Goal: Information Seeking & Learning: Compare options

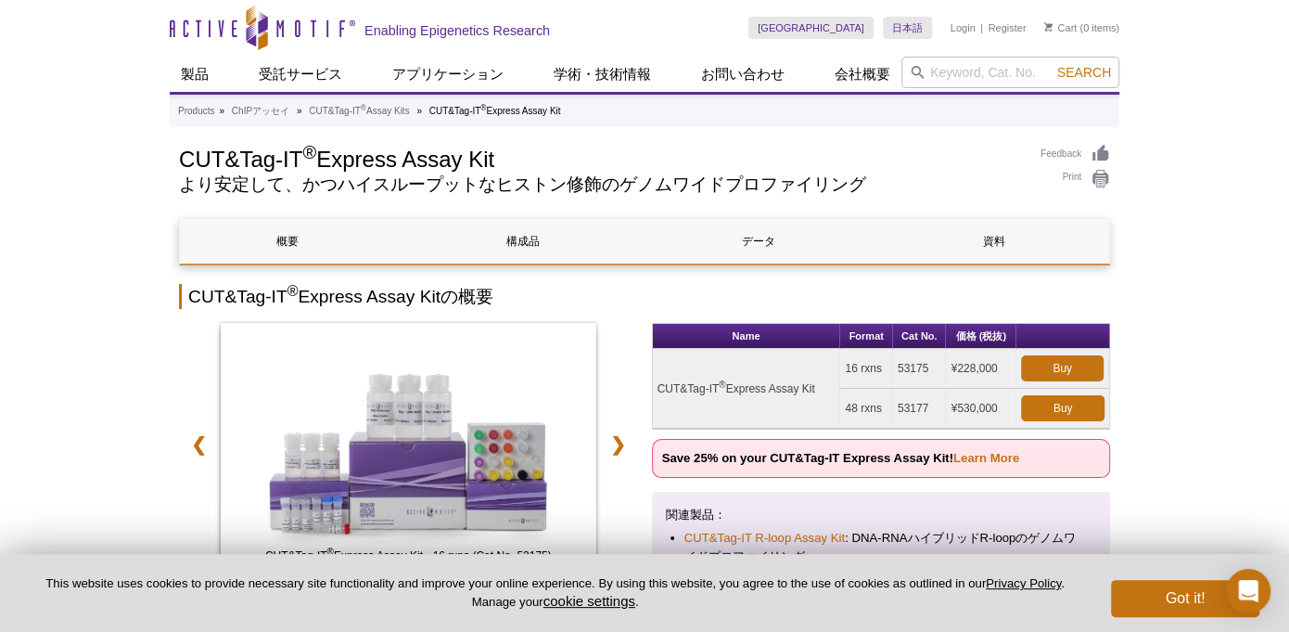
drag, startPoint x: 657, startPoint y: 387, endPoint x: 822, endPoint y: 393, distance: 165.2
click at [822, 393] on td "CUT&Tag-IT ® Express Assay Kit" at bounding box center [747, 389] width 188 height 80
copy td "CUT&Tag-IT ® Express Assay Kit"
drag, startPoint x: 845, startPoint y: 366, endPoint x: 881, endPoint y: 366, distance: 36.2
click at [881, 366] on td "16 rxns" at bounding box center [866, 369] width 52 height 40
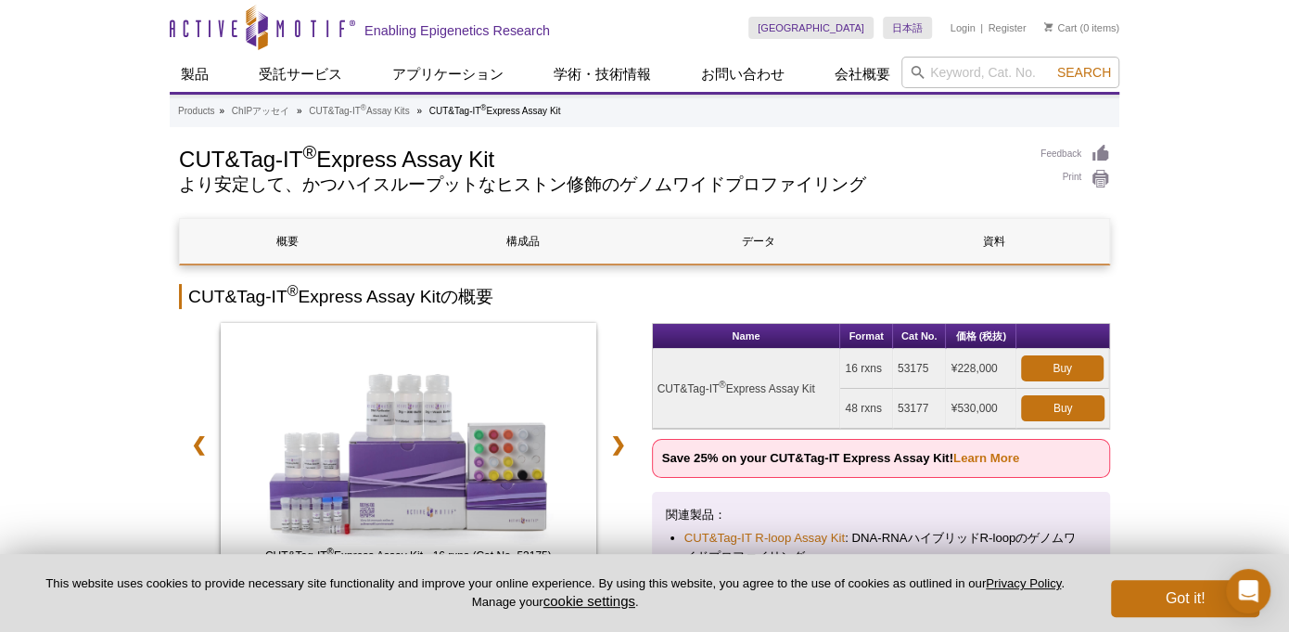
copy td "16 rxns"
click at [954, 68] on input "search" at bounding box center [1010, 73] width 218 height 32
paste input "53220"
click at [1011, 99] on li "53220 – DNA Library Prep Kit for Illumina" at bounding box center [1017, 102] width 230 height 26
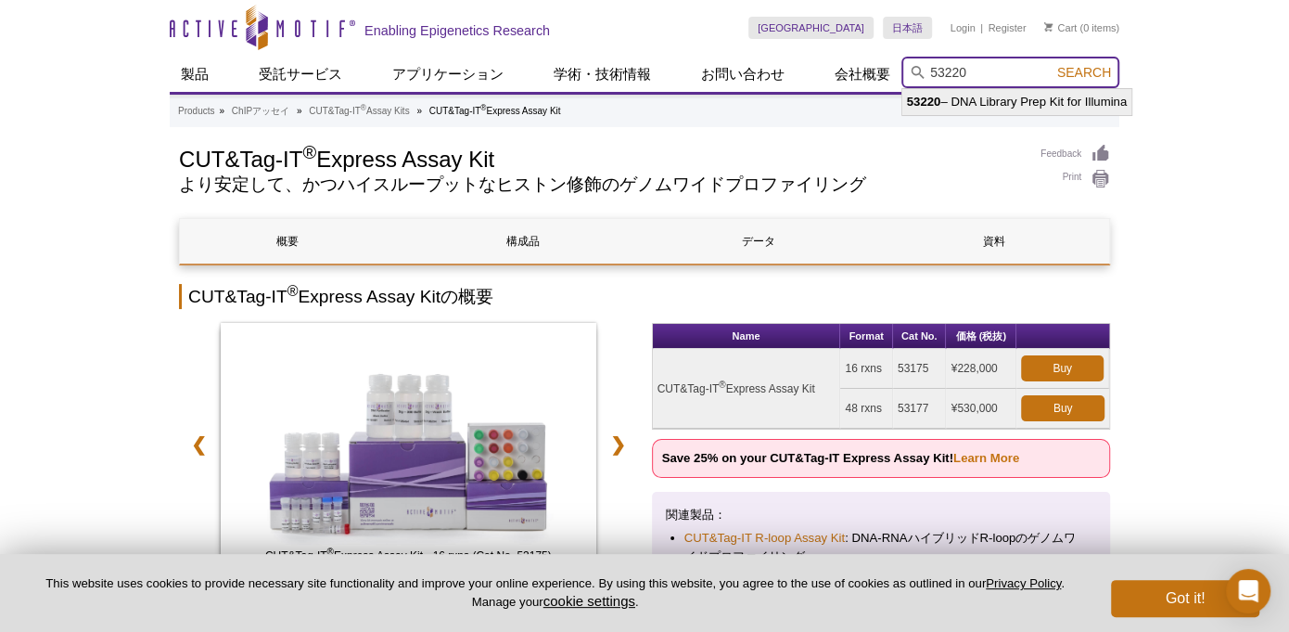
type input "53220 – DNA Library Prep Kit for Illumina"
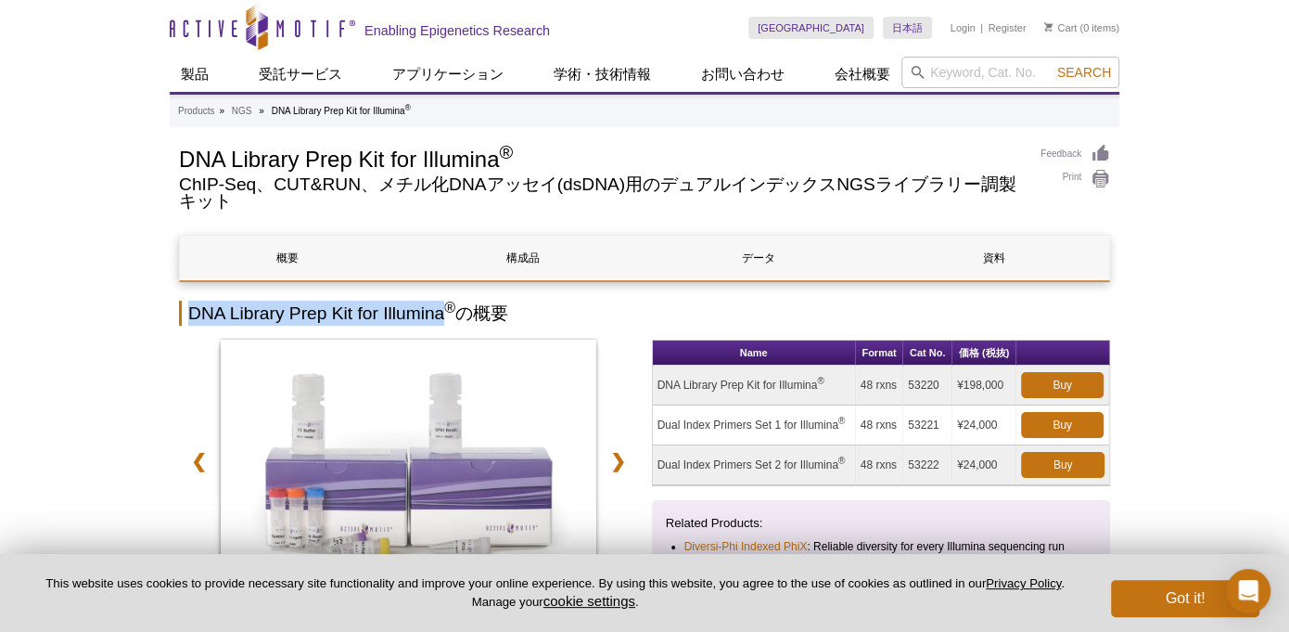
drag, startPoint x: 192, startPoint y: 310, endPoint x: 441, endPoint y: 311, distance: 249.5
click at [441, 311] on h2 "DNA Library Prep Kit for Illumina ® の概要" at bounding box center [644, 312] width 931 height 25
copy h2 "DNA Library Prep Kit for Illumina"
drag, startPoint x: 859, startPoint y: 382, endPoint x: 895, endPoint y: 386, distance: 36.4
click at [895, 386] on td "48 rxns" at bounding box center [880, 385] width 48 height 40
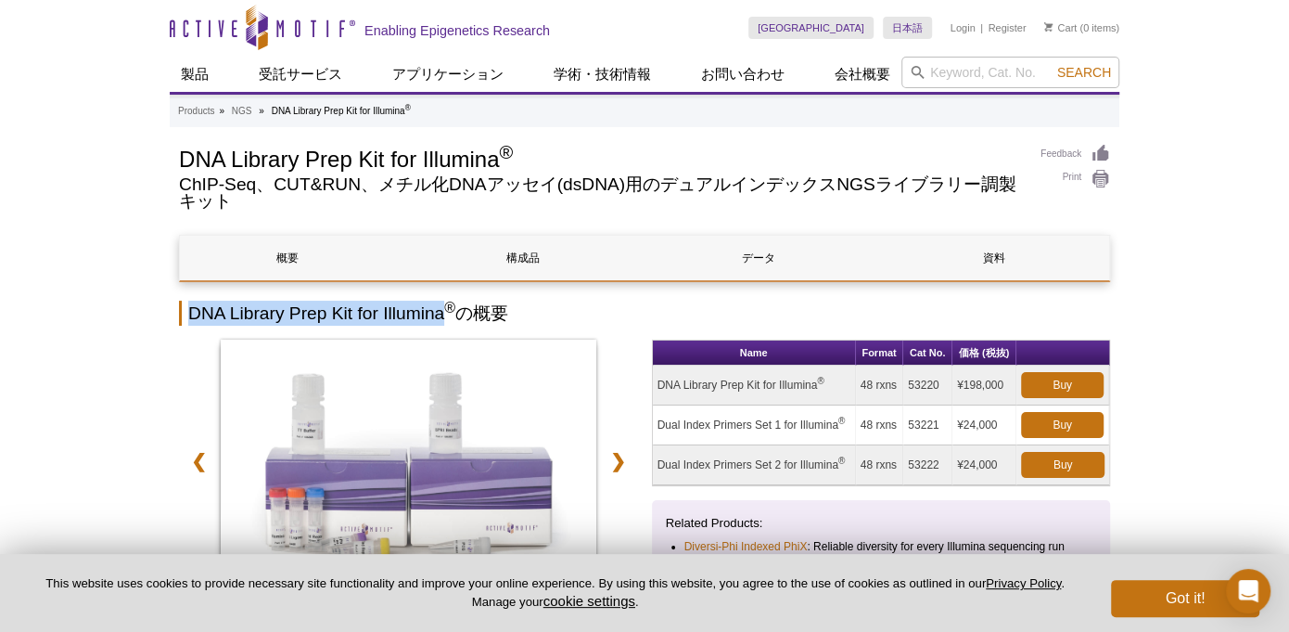
copy td "48 rxns"
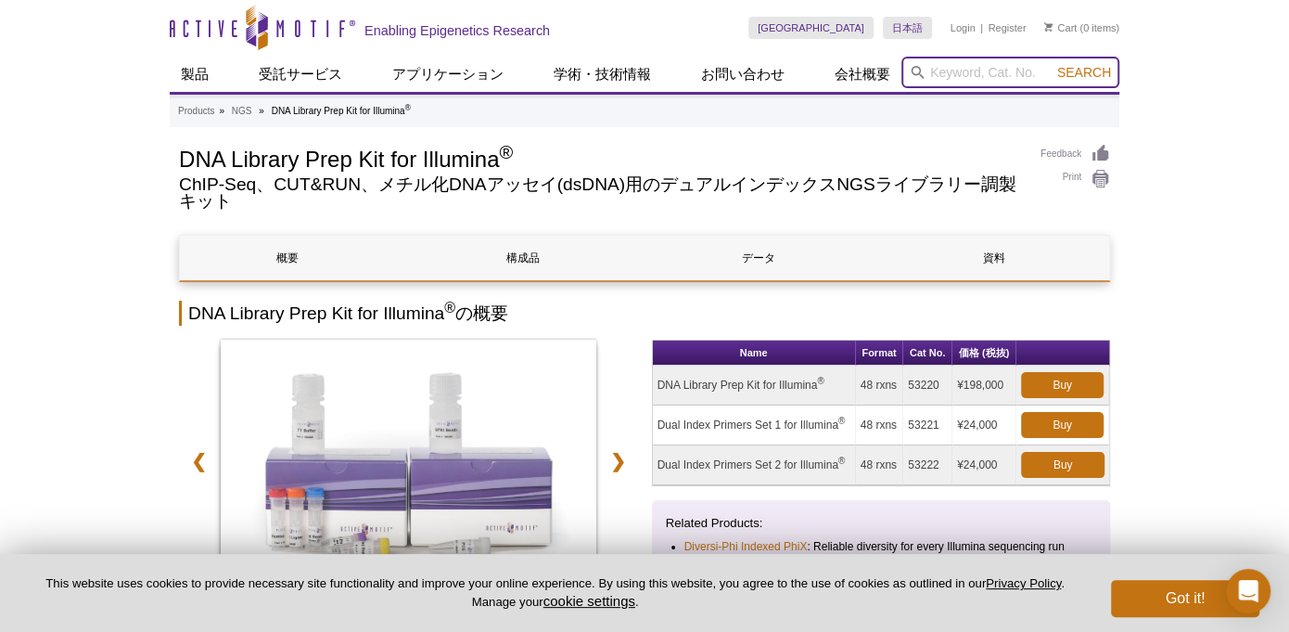
click at [949, 81] on input "search" at bounding box center [1010, 73] width 218 height 32
paste input "53221"
type input "53221"
drag, startPoint x: 657, startPoint y: 422, endPoint x: 734, endPoint y: 428, distance: 77.2
click at [738, 428] on td "Dual Index Primers Set 1 for Illumina ®" at bounding box center [754, 425] width 203 height 40
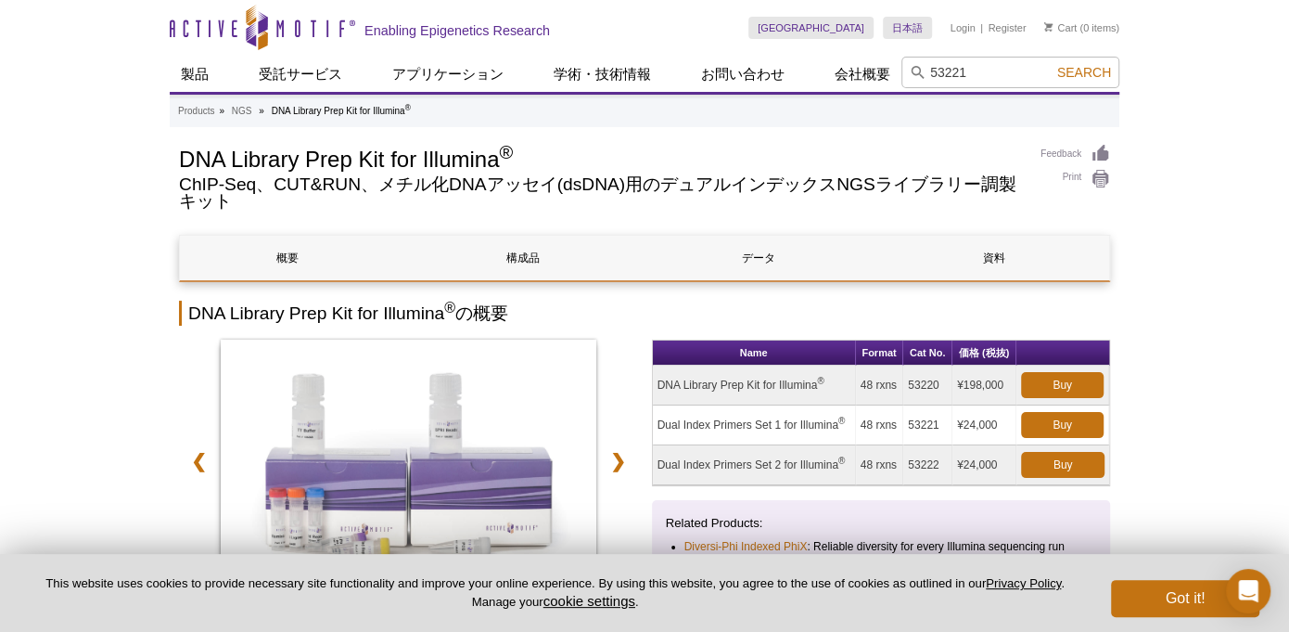
drag, startPoint x: 734, startPoint y: 428, endPoint x: 708, endPoint y: 429, distance: 26.0
click at [733, 428] on td "Dual Index Primers Set 1 for Illumina ®" at bounding box center [754, 425] width 203 height 40
drag, startPoint x: 659, startPoint y: 423, endPoint x: 836, endPoint y: 423, distance: 176.2
click at [836, 423] on td "Dual Index Primers Set 1 for Illumina ®" at bounding box center [754, 425] width 203 height 40
copy td "Dual Index Primers Set 1 for Illumina"
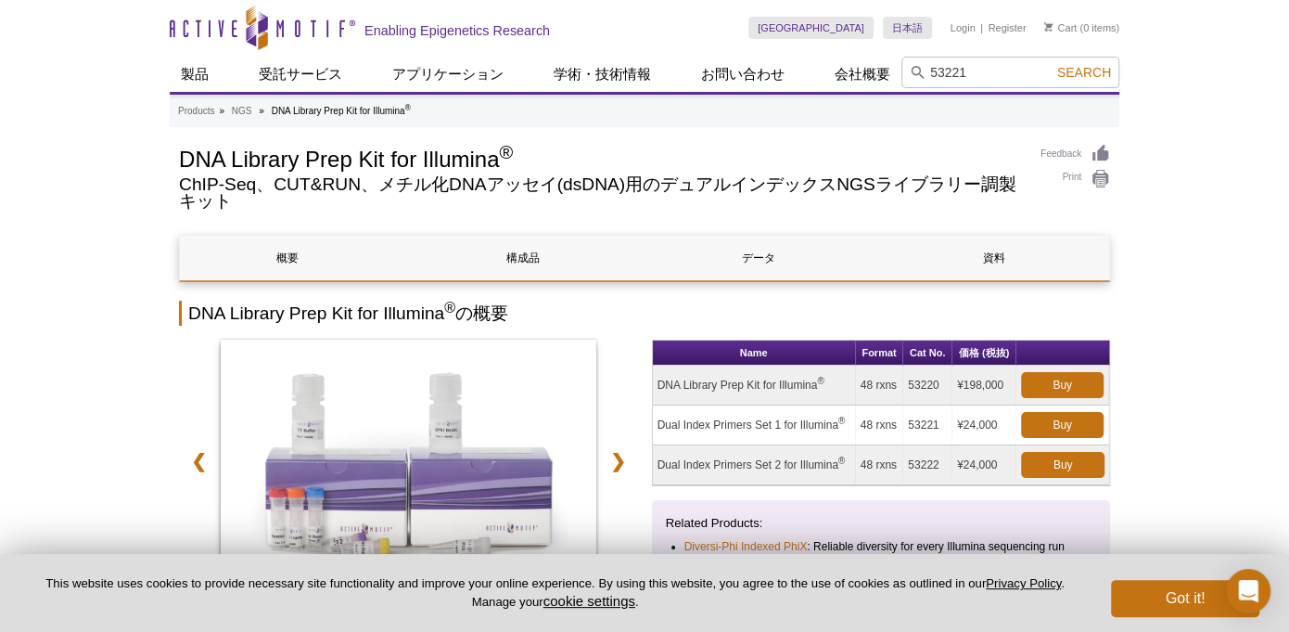
drag, startPoint x: 861, startPoint y: 423, endPoint x: 895, endPoint y: 420, distance: 33.5
click at [895, 420] on td "48 rxns" at bounding box center [880, 425] width 48 height 40
copy td "48 rxns"
